Goal: Transaction & Acquisition: Purchase product/service

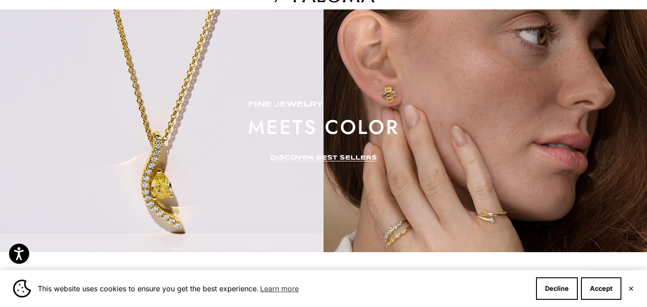
scroll to position [5, 0]
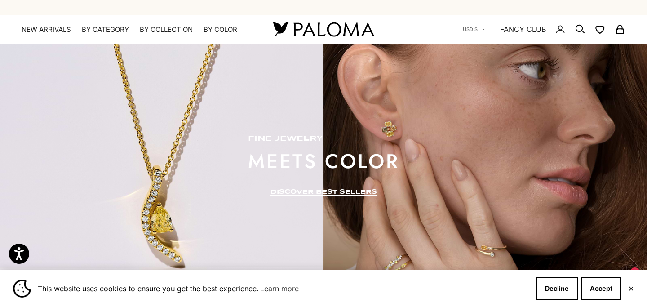
click at [527, 29] on link "FANCY CLUB" at bounding box center [523, 29] width 46 height 12
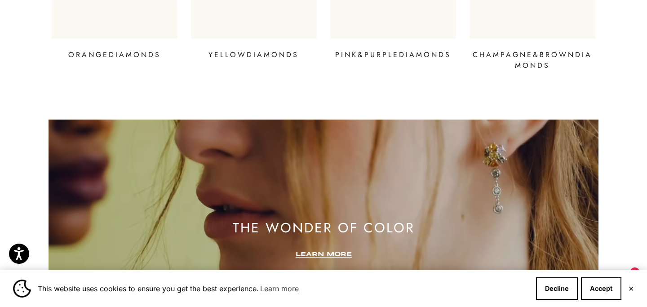
scroll to position [1517, 0]
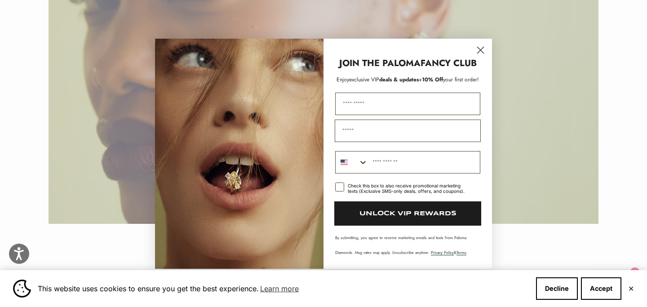
click at [482, 46] on circle "Close dialog" at bounding box center [480, 49] width 15 height 15
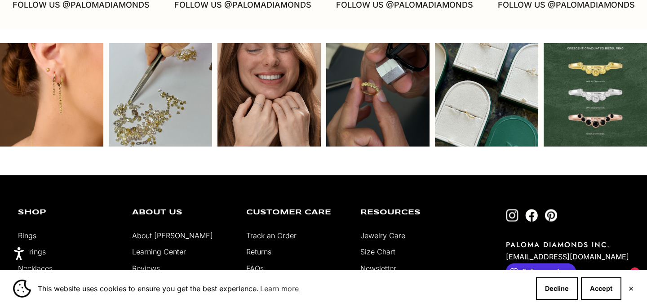
scroll to position [2381, 0]
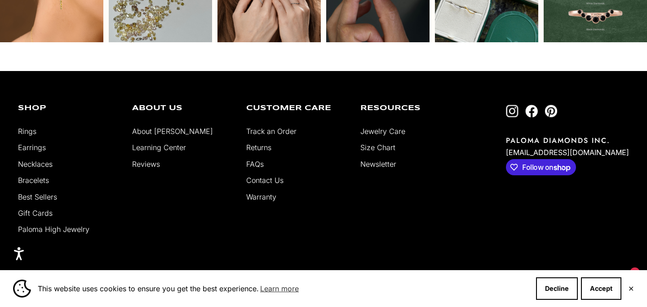
click at [569, 162] on span "Follow on Shop" at bounding box center [549, 167] width 54 height 10
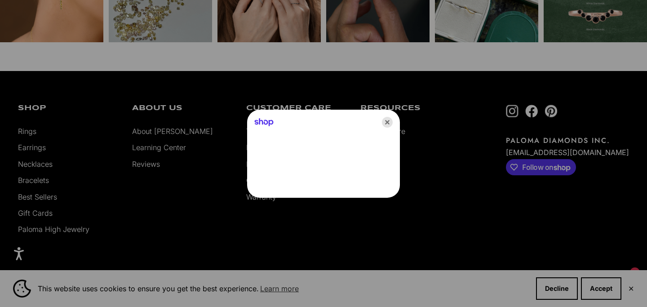
click at [389, 121] on icon "Close" at bounding box center [387, 122] width 11 height 11
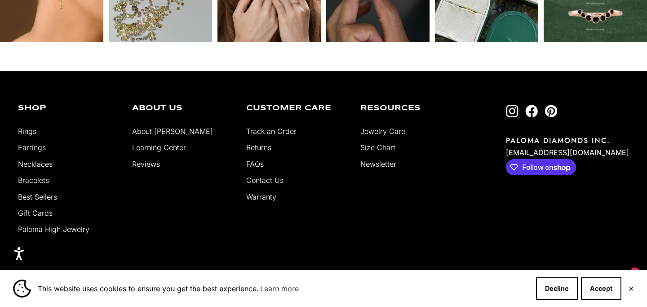
click at [164, 127] on link "About [PERSON_NAME]" at bounding box center [172, 131] width 81 height 9
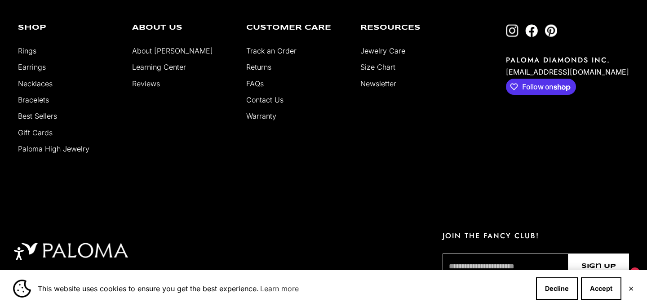
scroll to position [1702, 0]
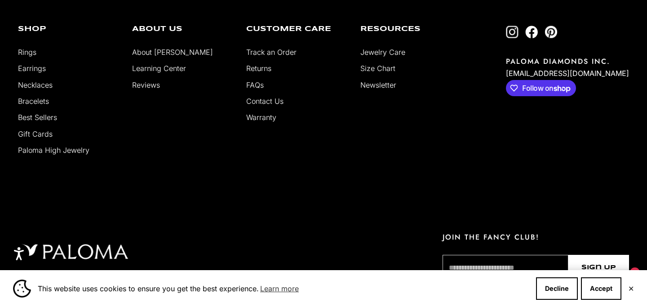
click at [44, 149] on link "Paloma High Jewelry" at bounding box center [53, 150] width 71 height 9
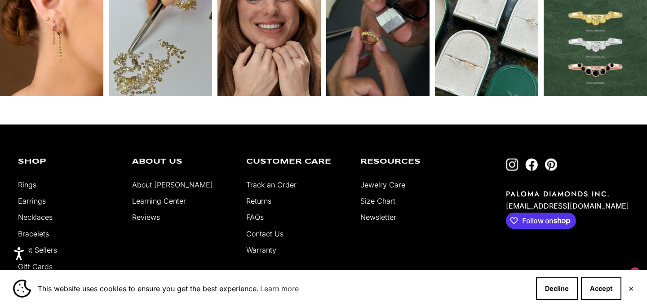
scroll to position [3119, 0]
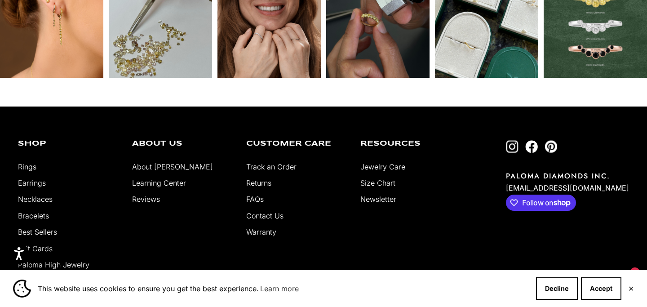
click at [160, 183] on link "Learning Center" at bounding box center [159, 182] width 54 height 9
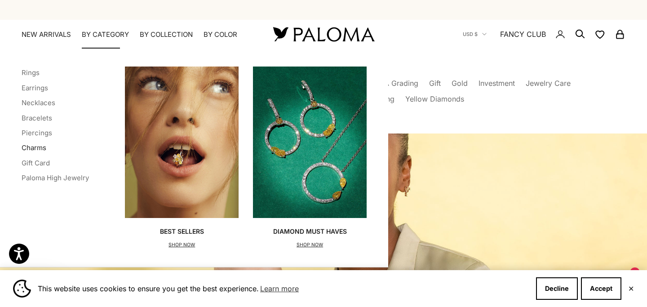
click at [36, 149] on link "Charms" at bounding box center [34, 147] width 25 height 9
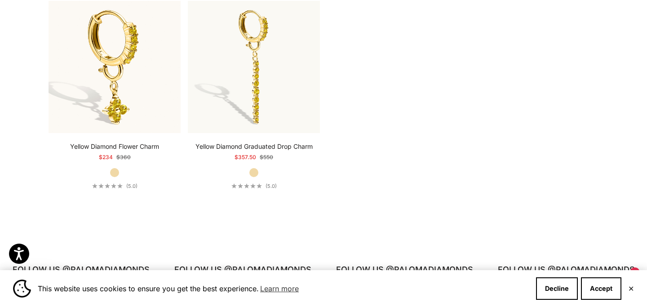
scroll to position [460, 0]
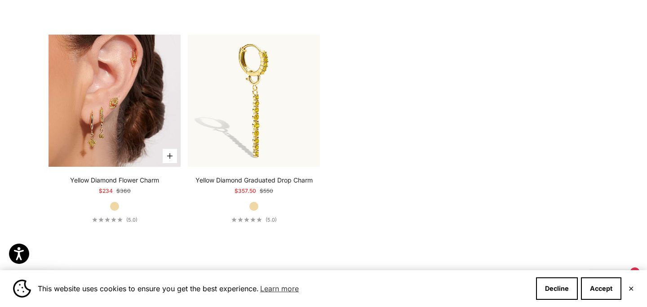
click at [144, 118] on img at bounding box center [115, 101] width 132 height 132
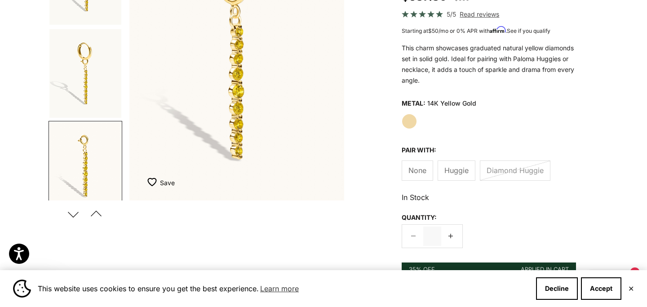
scroll to position [152, 0]
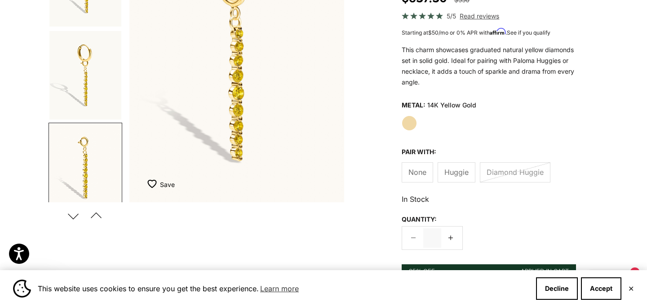
click at [79, 82] on img "Go to item 2" at bounding box center [85, 75] width 72 height 89
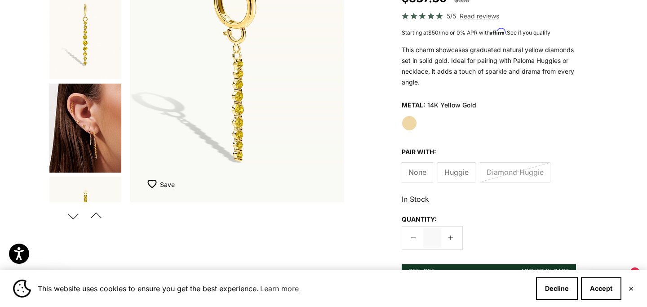
scroll to position [236, 0]
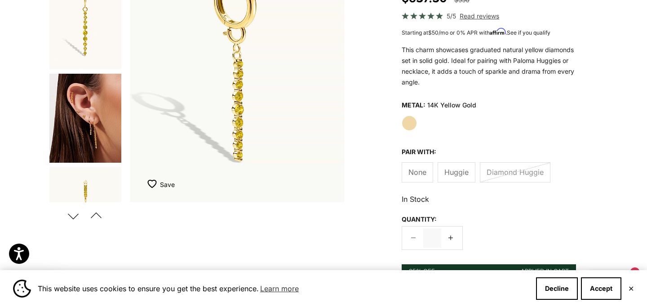
click at [85, 110] on img "Go to item 5" at bounding box center [85, 118] width 72 height 89
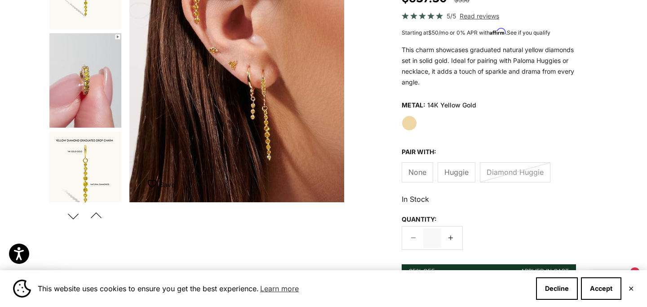
scroll to position [564, 0]
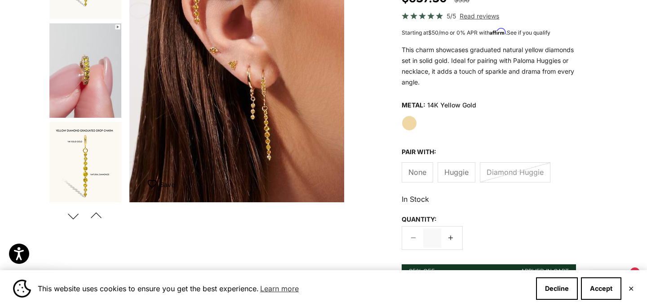
click at [96, 94] on img "Go to item 8" at bounding box center [85, 70] width 72 height 94
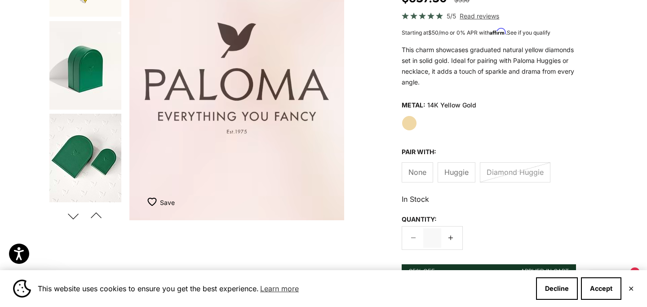
scroll to position [760, 0]
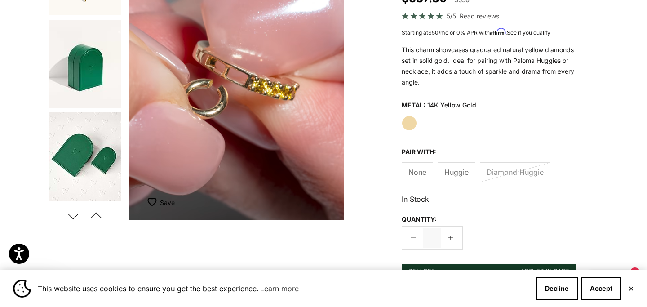
click at [94, 91] on img "Go to item 10" at bounding box center [85, 64] width 72 height 89
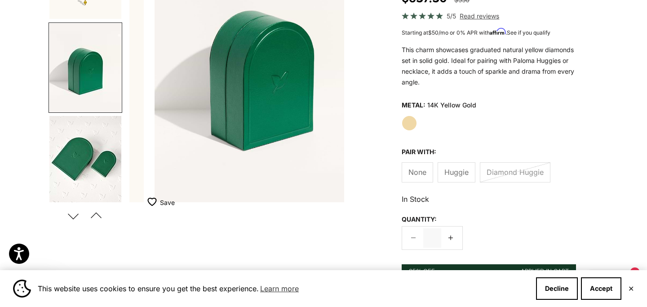
scroll to position [0, 2029]
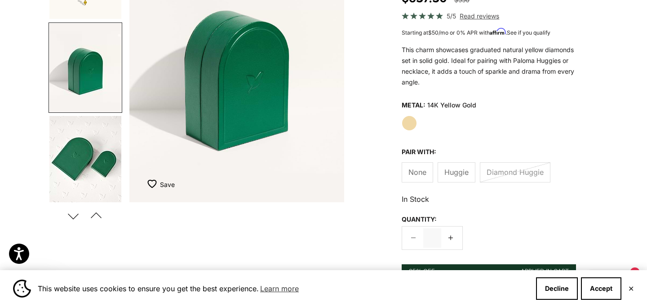
click at [89, 157] on img "Go to item 11" at bounding box center [85, 160] width 72 height 89
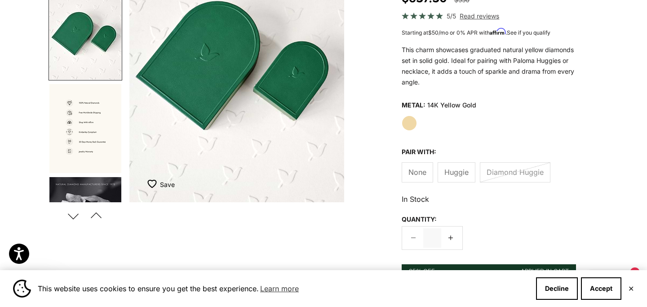
scroll to position [885, 0]
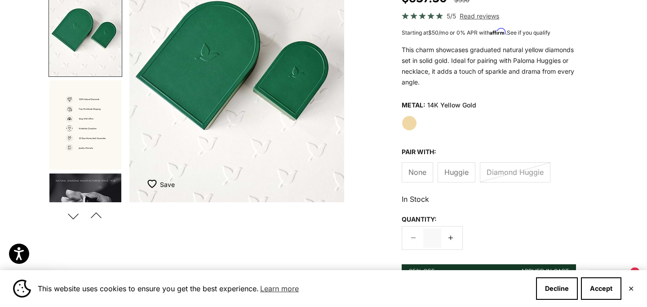
click at [89, 157] on img "Go to item 12" at bounding box center [85, 124] width 72 height 89
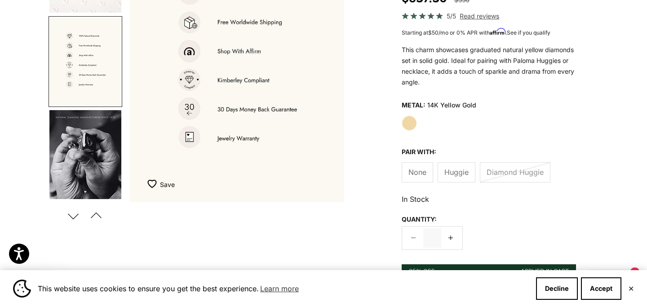
click at [95, 155] on img "Go to item 13" at bounding box center [85, 154] width 72 height 89
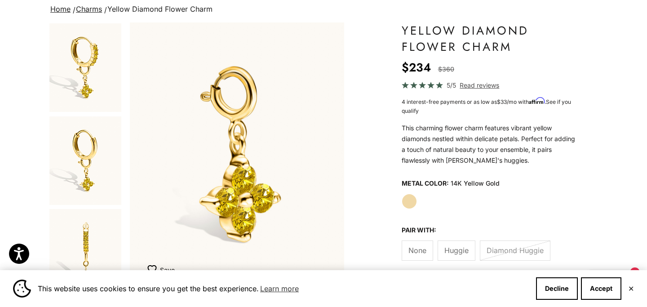
scroll to position [96, 0]
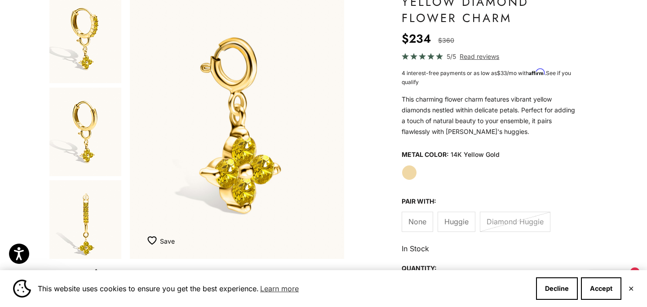
click at [113, 65] on img "Go to item 1" at bounding box center [85, 39] width 72 height 89
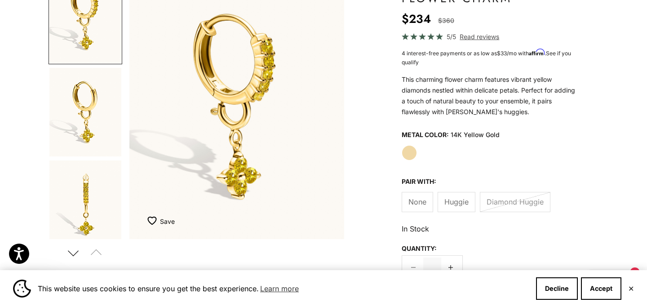
scroll to position [139, 0]
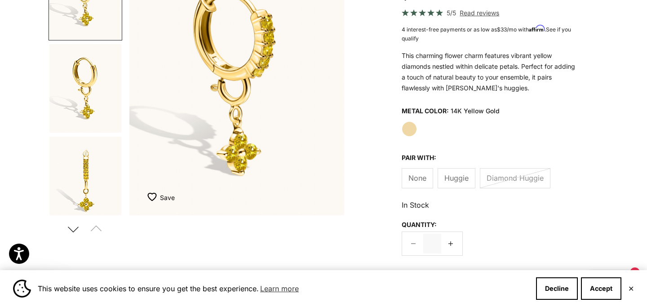
click at [465, 186] on label "Huggie" at bounding box center [457, 178] width 38 height 20
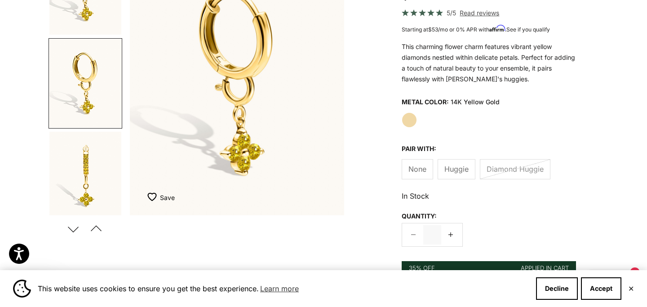
click at [422, 173] on span "None" at bounding box center [418, 169] width 18 height 12
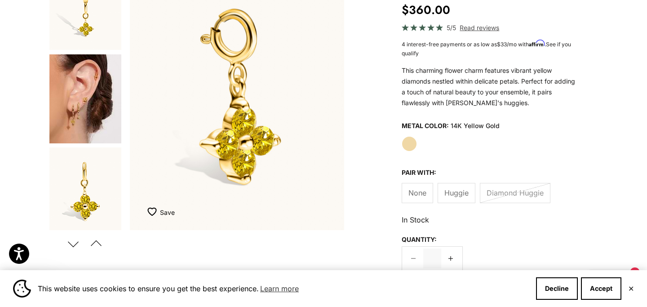
scroll to position [281, 0]
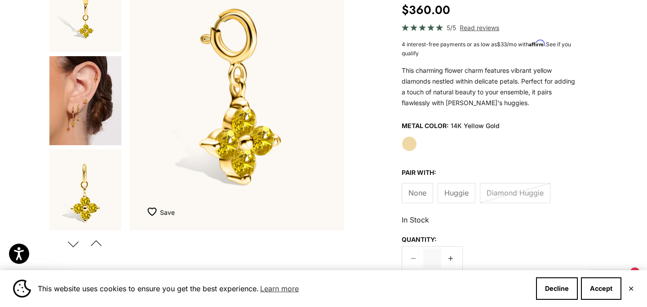
click at [95, 129] on img "Go to item 5" at bounding box center [85, 100] width 72 height 89
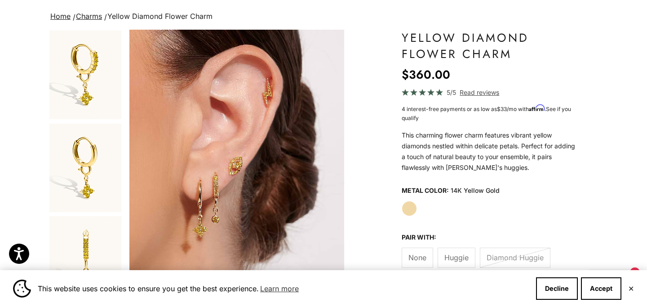
scroll to position [57, 0]
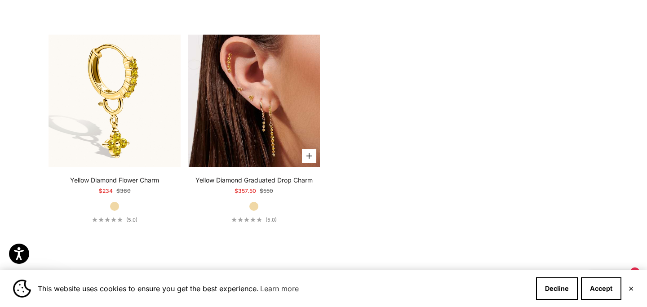
scroll to position [471, 0]
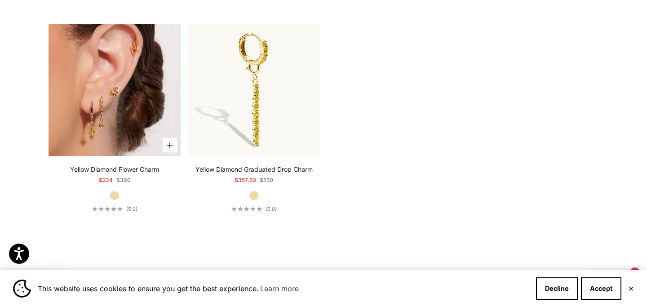
click at [127, 122] on img at bounding box center [115, 90] width 132 height 132
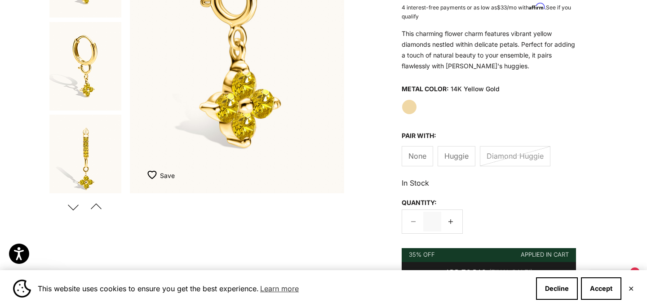
scroll to position [162, 0]
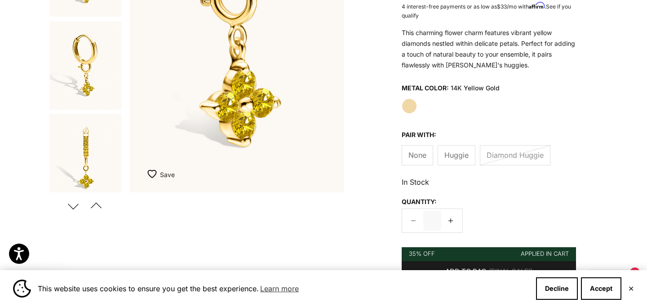
click at [152, 174] on img "Add to Wishlist" at bounding box center [153, 173] width 13 height 9
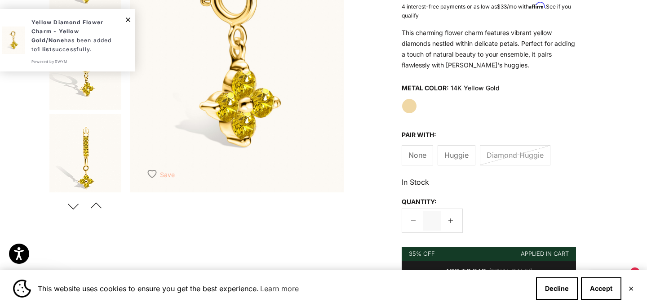
click at [129, 22] on span "Close Notification" at bounding box center [128, 18] width 4 height 9
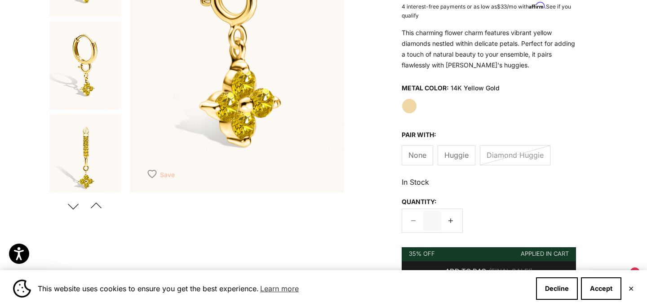
click at [161, 173] on button "Save Added. View Wishlist" at bounding box center [160, 174] width 27 height 18
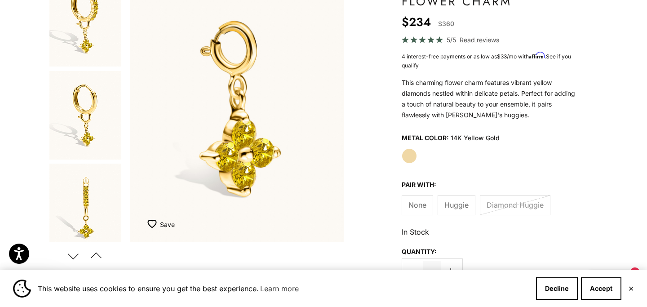
scroll to position [102, 0]
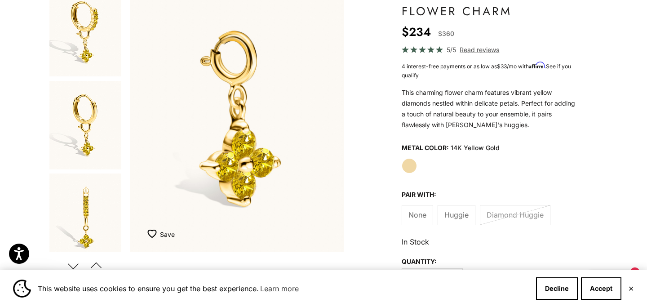
click at [75, 128] on img "Go to item 2" at bounding box center [85, 125] width 72 height 89
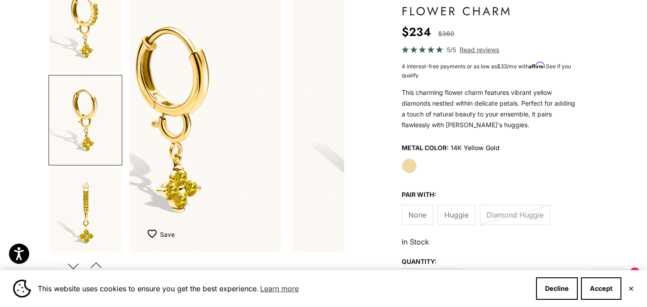
scroll to position [0, 225]
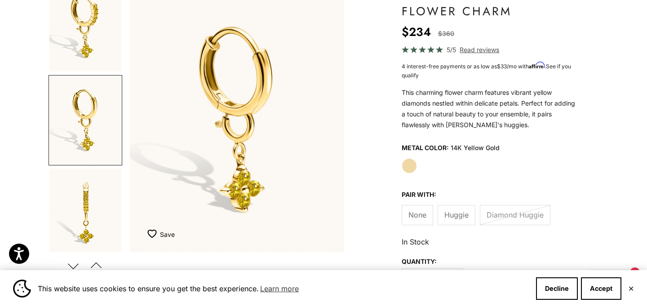
click at [98, 192] on img "Go to item 3" at bounding box center [85, 213] width 72 height 89
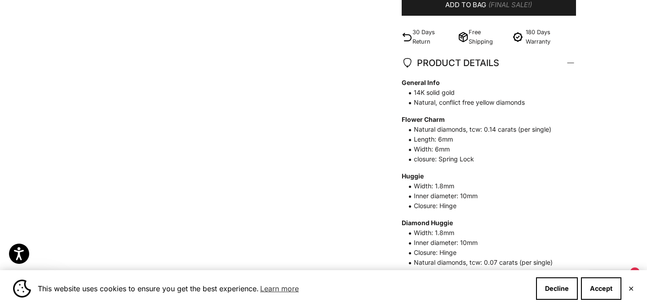
scroll to position [423, 0]
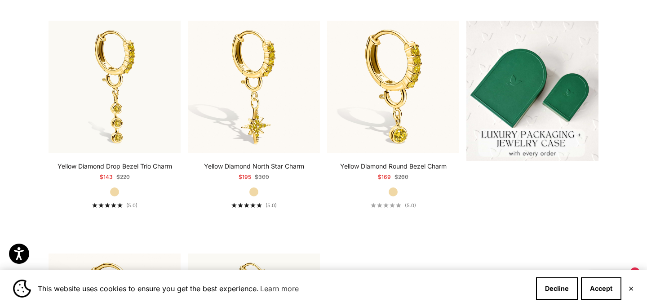
scroll to position [232, 0]
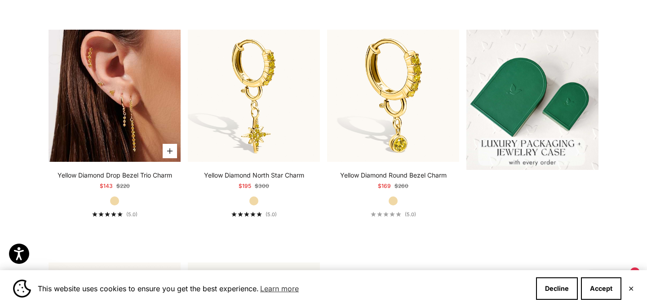
click at [122, 89] on img at bounding box center [115, 96] width 132 height 132
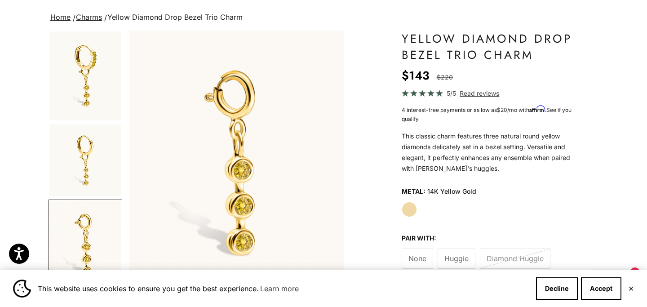
scroll to position [60, 0]
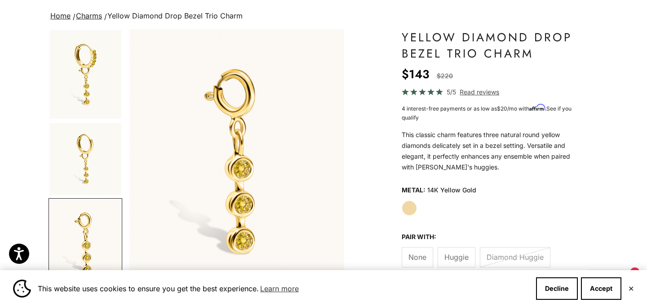
click at [79, 99] on img "Go to item 1" at bounding box center [85, 74] width 72 height 89
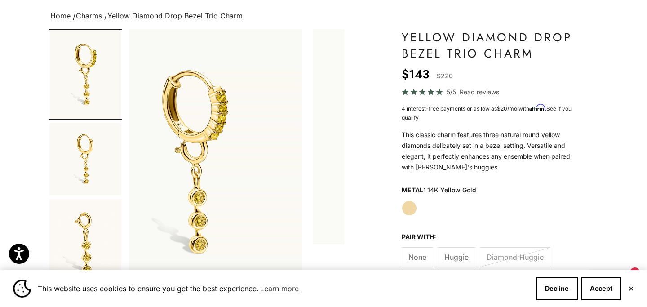
click at [94, 163] on img "Go to item 2" at bounding box center [85, 159] width 72 height 72
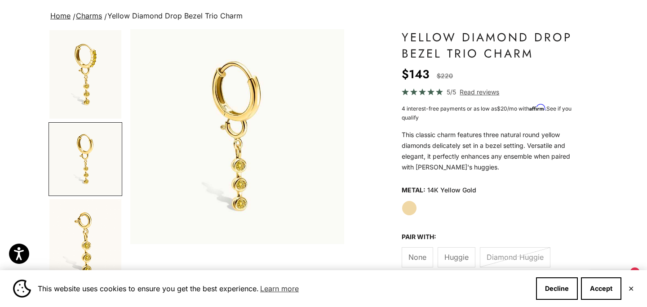
scroll to position [0, 248]
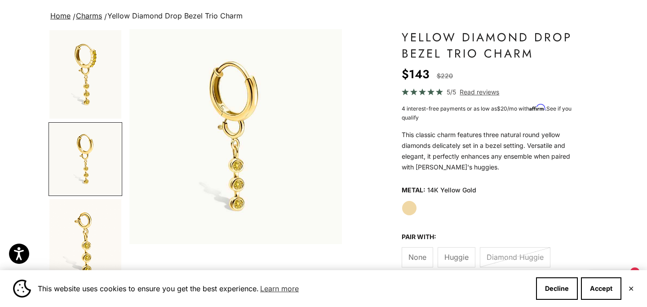
click at [100, 206] on img "Go to item 3" at bounding box center [85, 243] width 72 height 89
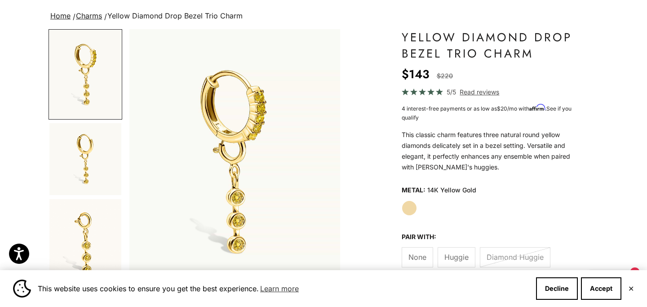
scroll to position [0, 0]
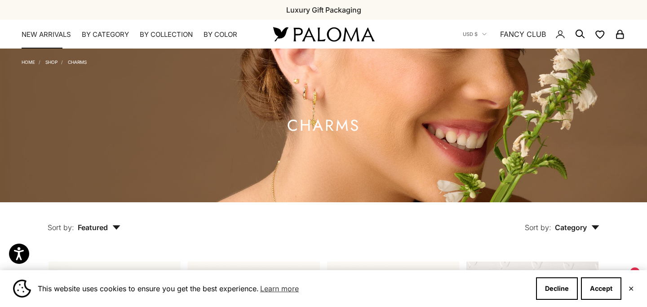
click at [62, 36] on link "NEW ARRIVALS" at bounding box center [46, 34] width 49 height 9
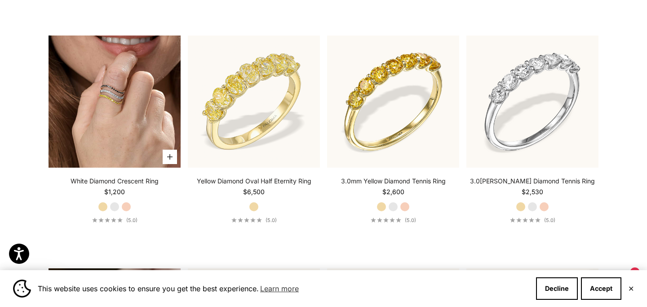
scroll to position [457, 0]
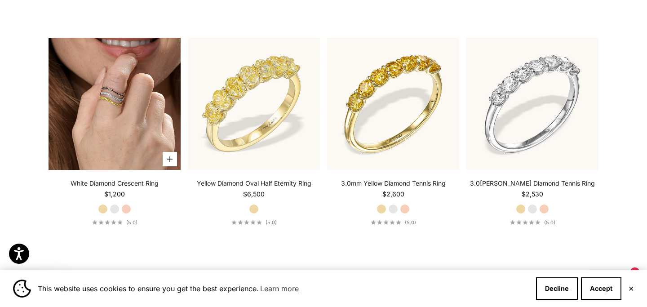
click at [126, 116] on img at bounding box center [115, 104] width 132 height 132
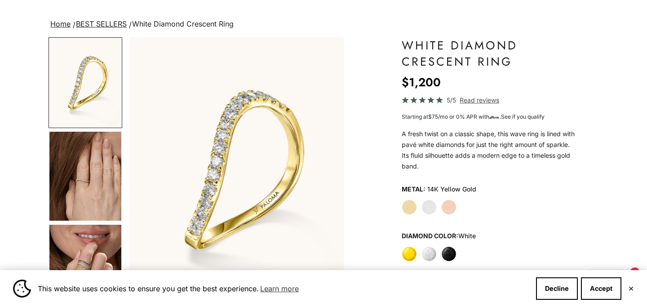
scroll to position [71, 0]
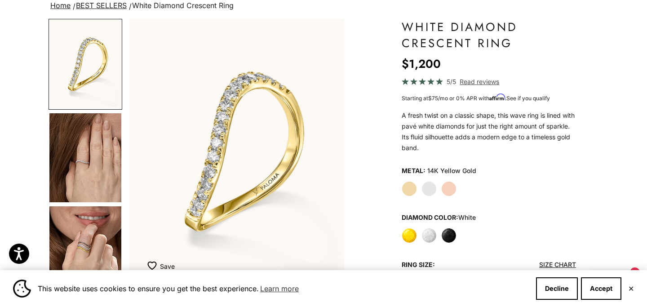
click at [429, 235] on label "White" at bounding box center [429, 235] width 15 height 15
click at [406, 234] on label "Yellow" at bounding box center [409, 235] width 15 height 15
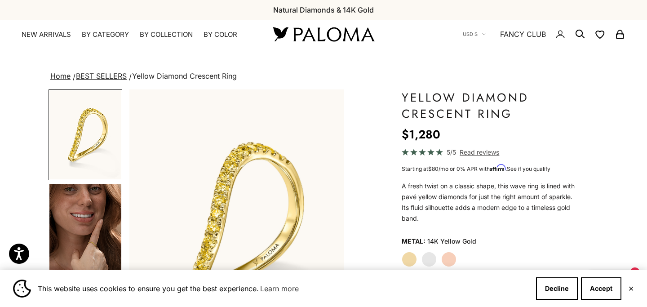
scroll to position [93, 0]
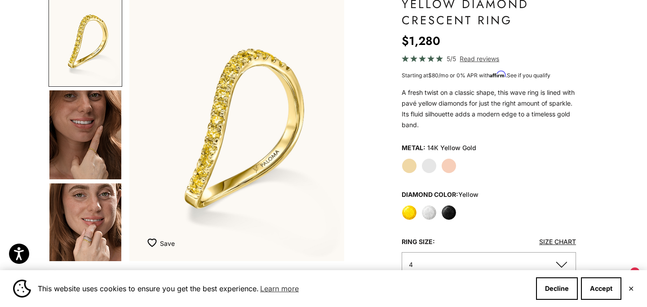
click at [442, 209] on label "Black" at bounding box center [448, 212] width 15 height 15
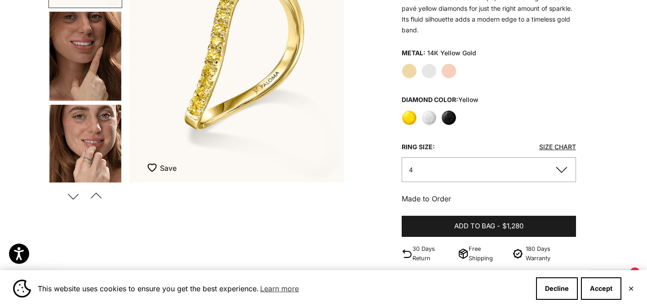
scroll to position [176, 0]
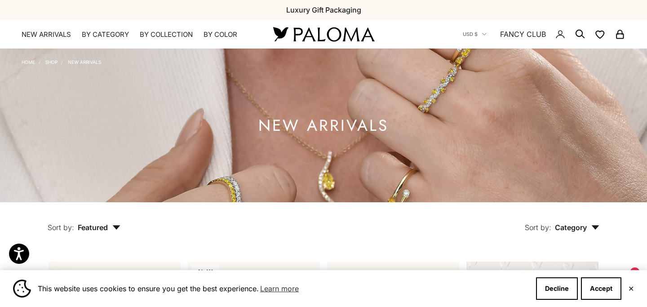
click at [54, 63] on link "Shop" at bounding box center [51, 61] width 12 height 5
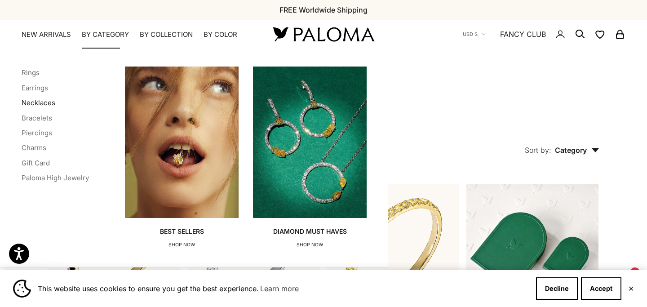
click at [31, 102] on link "Necklaces" at bounding box center [39, 102] width 34 height 9
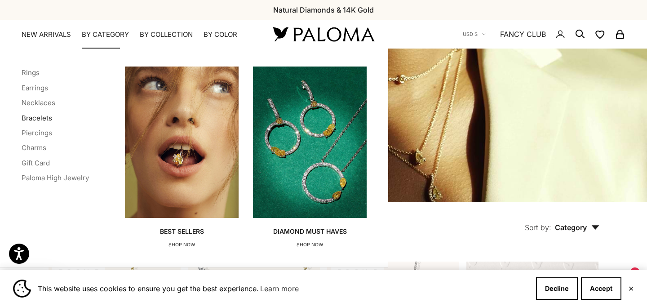
click at [39, 115] on link "Bracelets" at bounding box center [37, 118] width 31 height 9
